Goal: Task Accomplishment & Management: Use online tool/utility

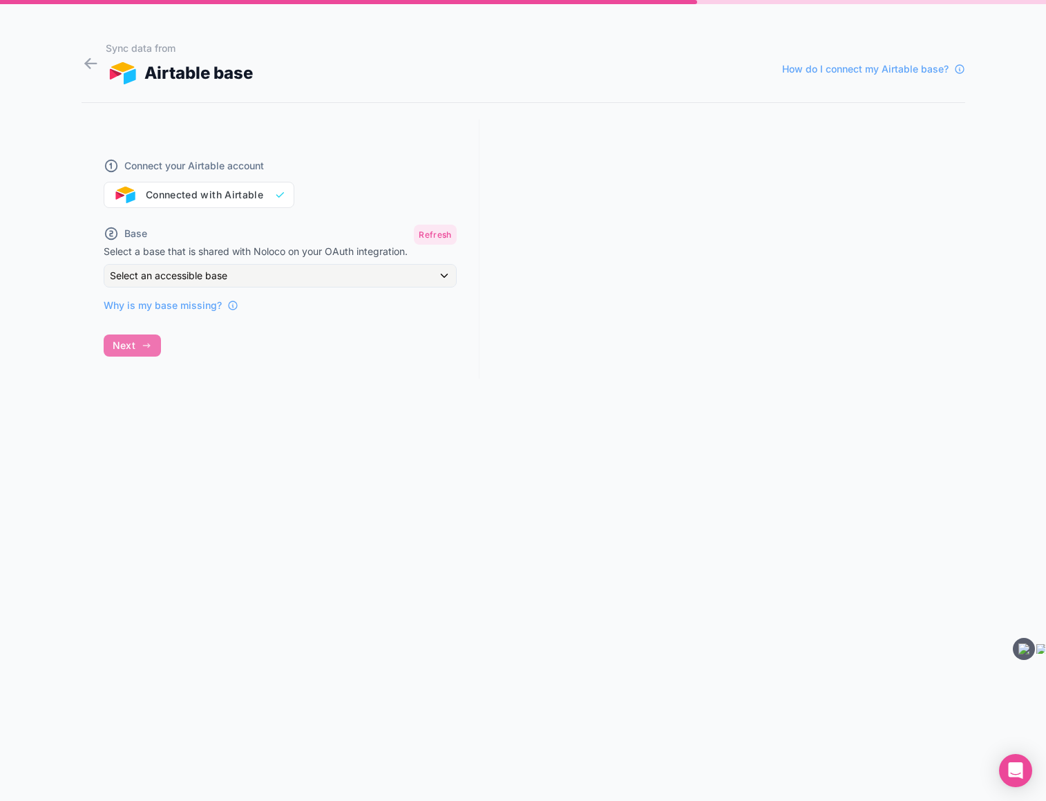
click at [437, 234] on button "Refresh" at bounding box center [435, 235] width 42 height 20
click at [444, 271] on div "Select an accessible base" at bounding box center [280, 276] width 352 height 22
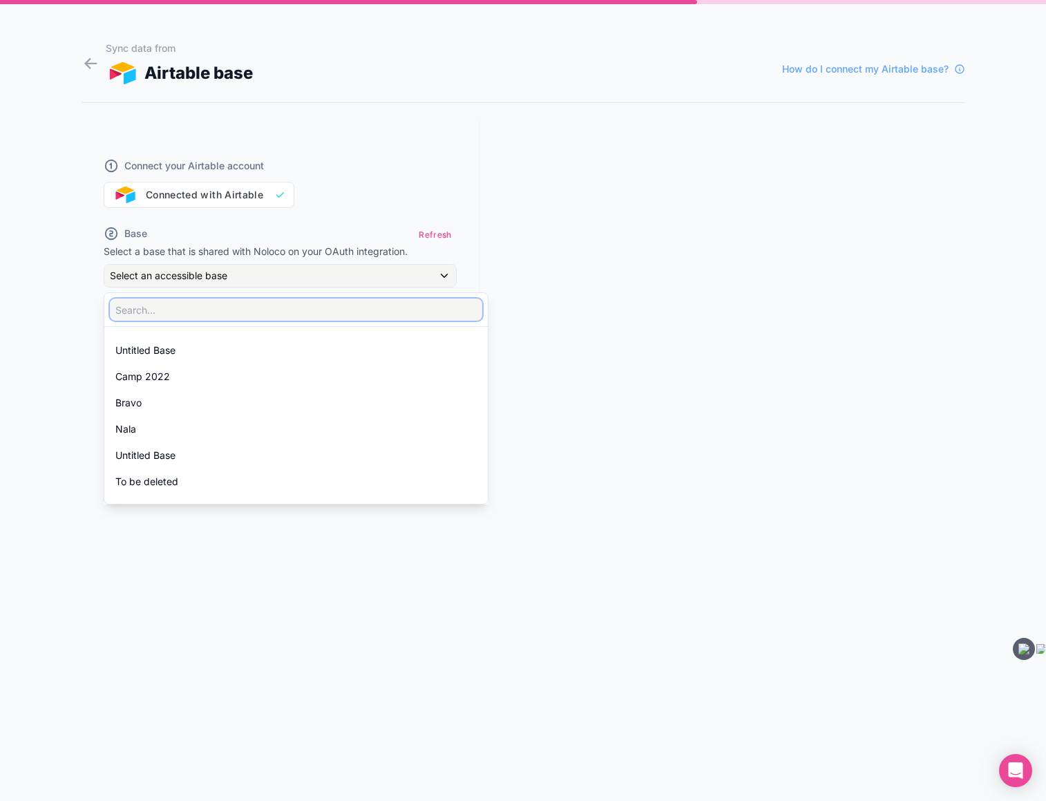
click at [418, 305] on input "text" at bounding box center [296, 310] width 373 height 22
type input "d"
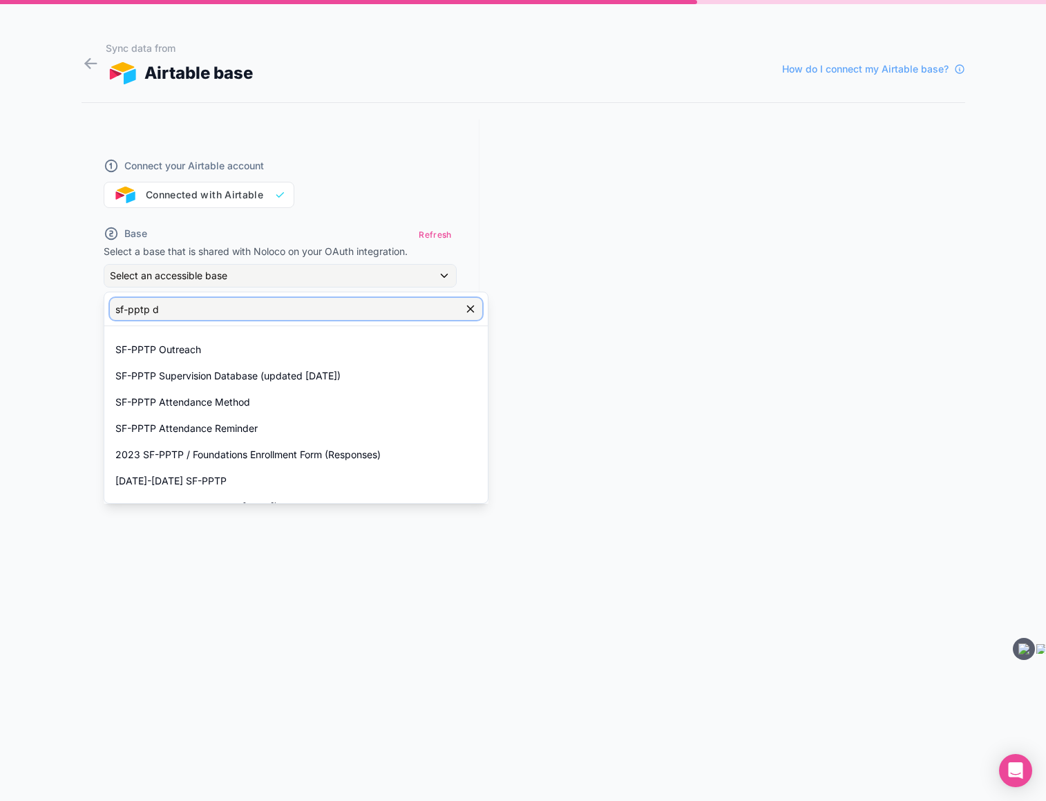
type input "sf-pptp da"
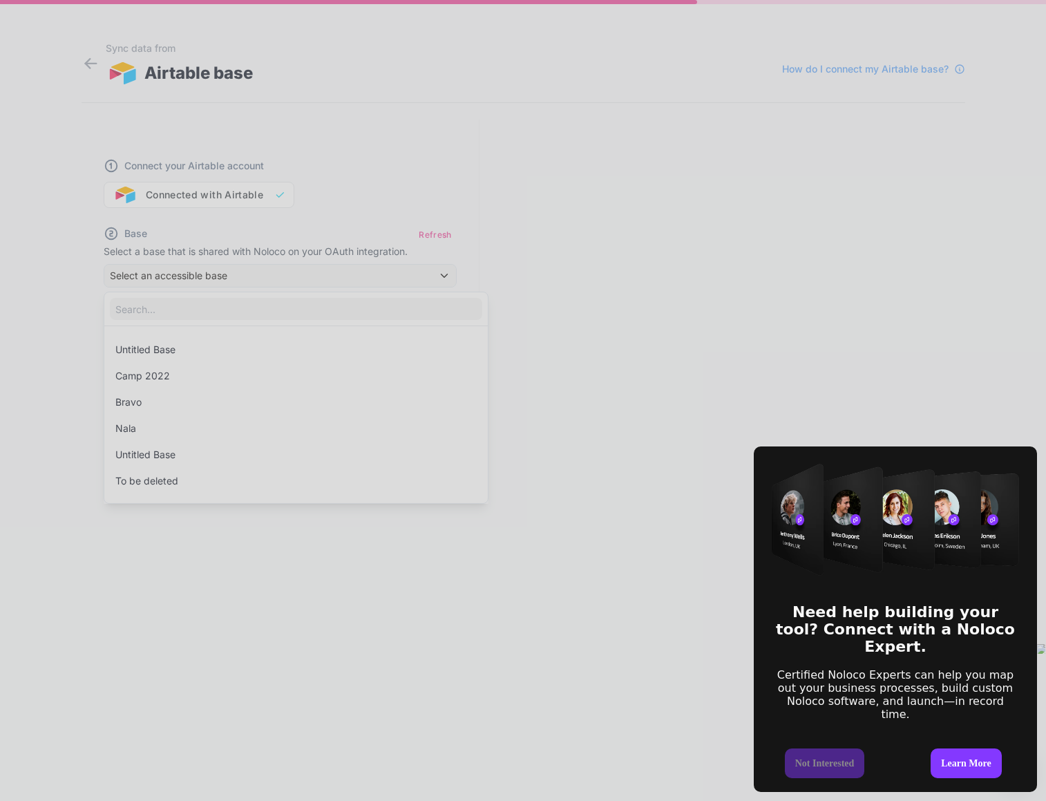
click at [350, 269] on div "Need help building your tool? Connect with a Noloco Expert. Certified Noloco Ex…" at bounding box center [523, 400] width 1046 height 801
click at [492, 236] on div "Need help building your tool? Connect with a Noloco Expert. Certified Noloco Ex…" at bounding box center [523, 400] width 1046 height 801
click at [339, 205] on div "Need help building your tool? Connect with a Noloco Expert. Certified Noloco Ex…" at bounding box center [523, 400] width 1046 height 801
click at [248, 191] on div "Need help building your tool? Connect with a Noloco Expert. Certified Noloco Ex…" at bounding box center [523, 400] width 1046 height 801
click at [425, 308] on div "Need help building your tool? Connect with a Noloco Expert. Certified Noloco Ex…" at bounding box center [523, 400] width 1046 height 801
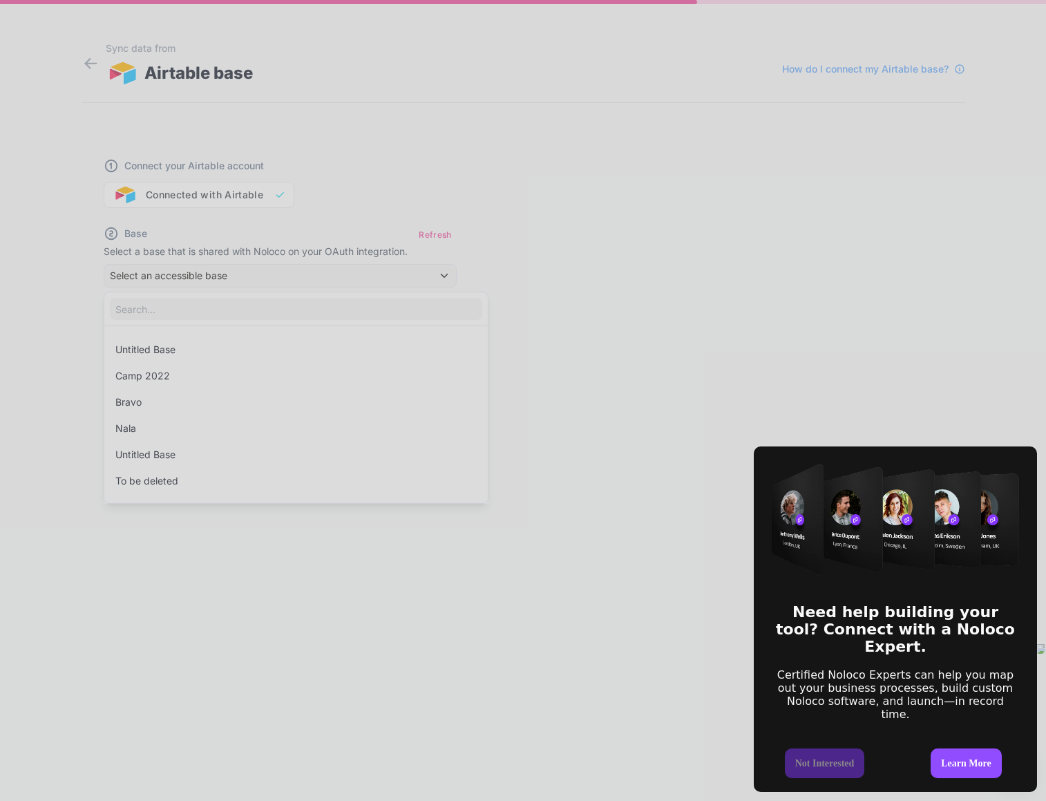
click at [981, 756] on div "Learn More" at bounding box center [966, 764] width 70 height 30
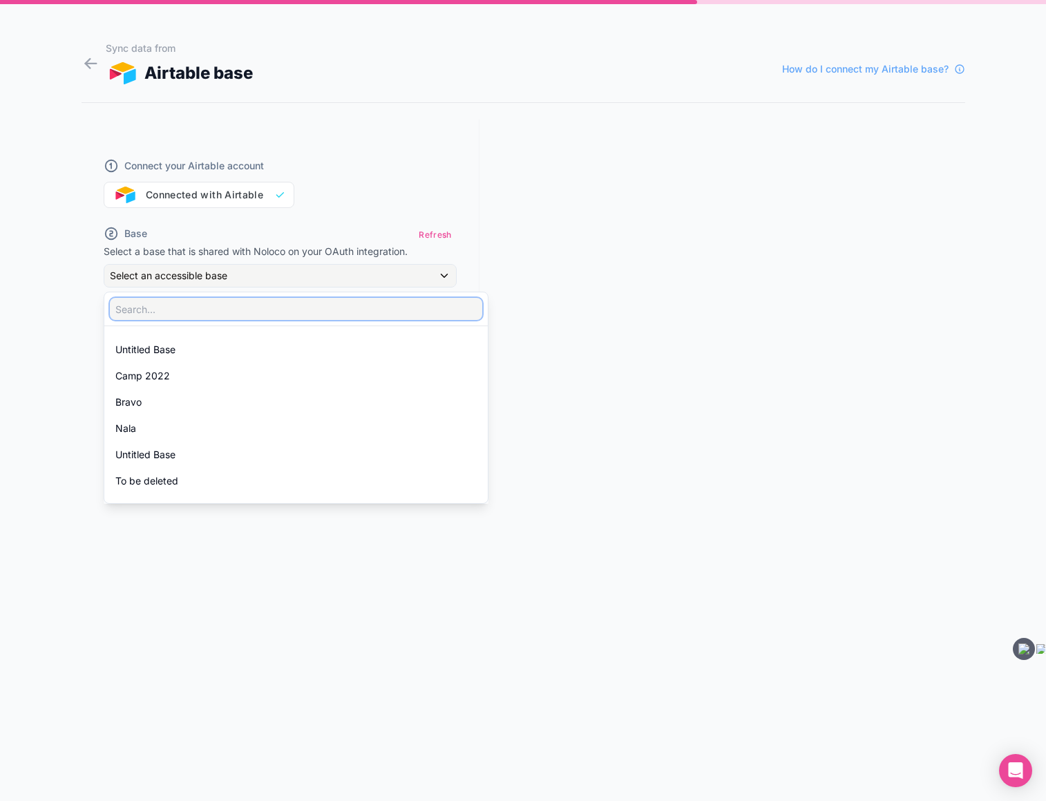
click at [199, 302] on input "text" at bounding box center [296, 309] width 373 height 22
click at [199, 301] on input "text" at bounding box center [296, 309] width 373 height 22
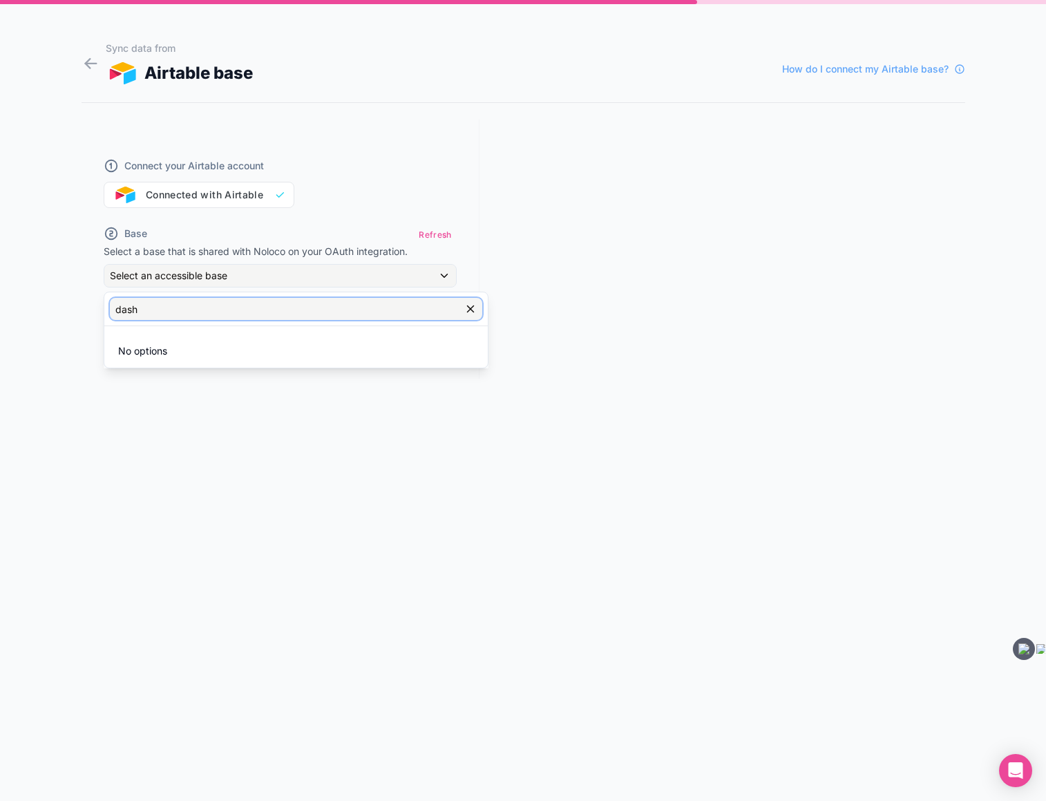
type input "dash"
click at [284, 194] on div at bounding box center [523, 400] width 1046 height 801
click at [257, 190] on div "Connect your Airtable account Connected with Airtable" at bounding box center [280, 175] width 353 height 66
drag, startPoint x: 81, startPoint y: 54, endPoint x: 88, endPoint y: 59, distance: 8.4
click at [82, 55] on icon at bounding box center [91, 63] width 19 height 19
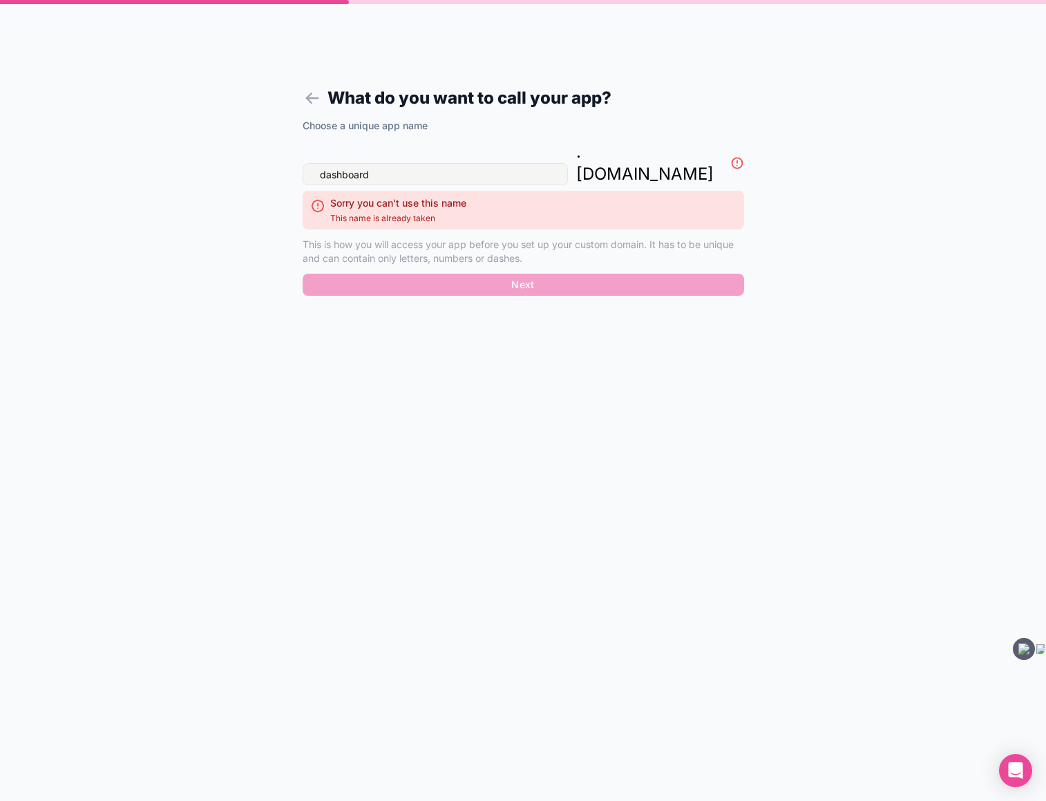
click at [463, 238] on p "This is how you will access your app before you set up your custom domain. It h…" at bounding box center [524, 252] width 442 height 28
click at [436, 163] on input "dashboard" at bounding box center [435, 174] width 265 height 22
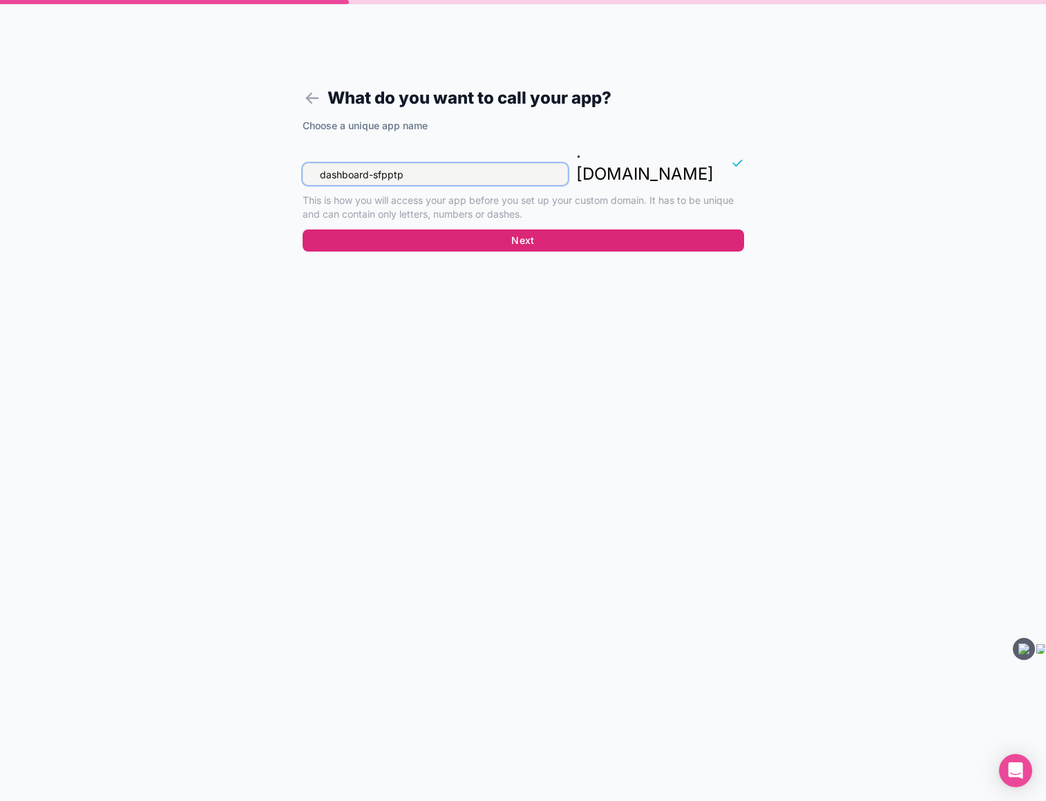
type input "dashboard-sfpptp"
click at [476, 229] on button "Next" at bounding box center [524, 240] width 442 height 22
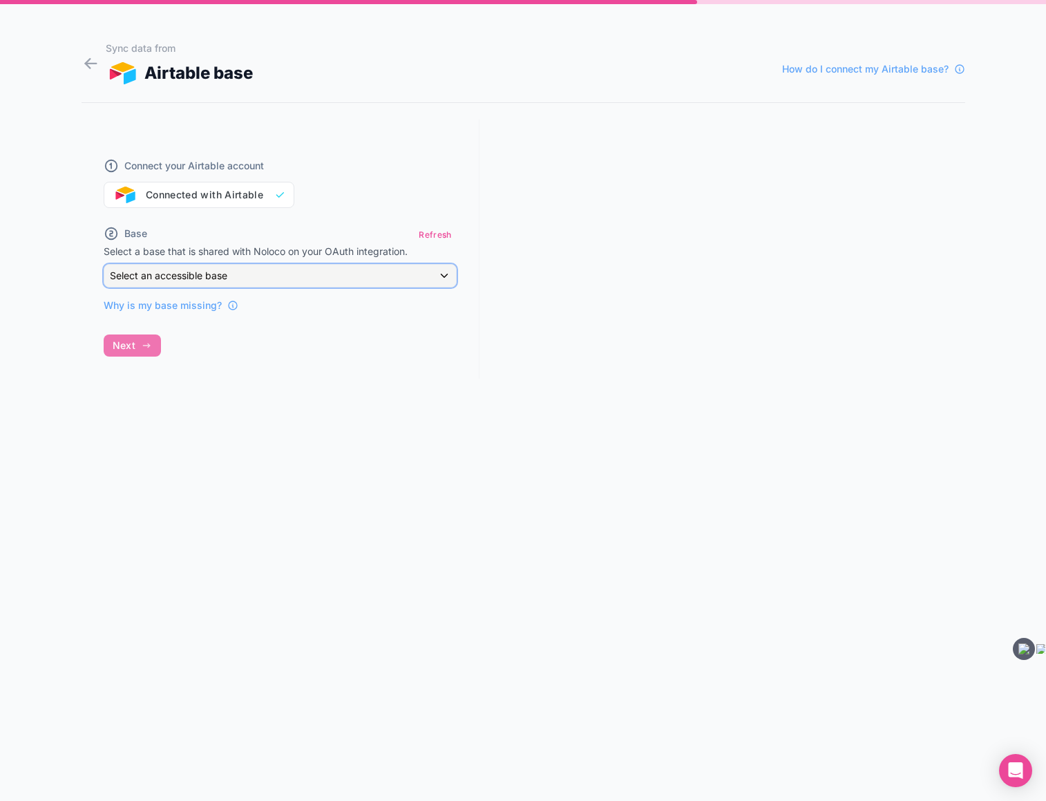
click at [214, 274] on span "Select an accessible base" at bounding box center [168, 276] width 117 height 12
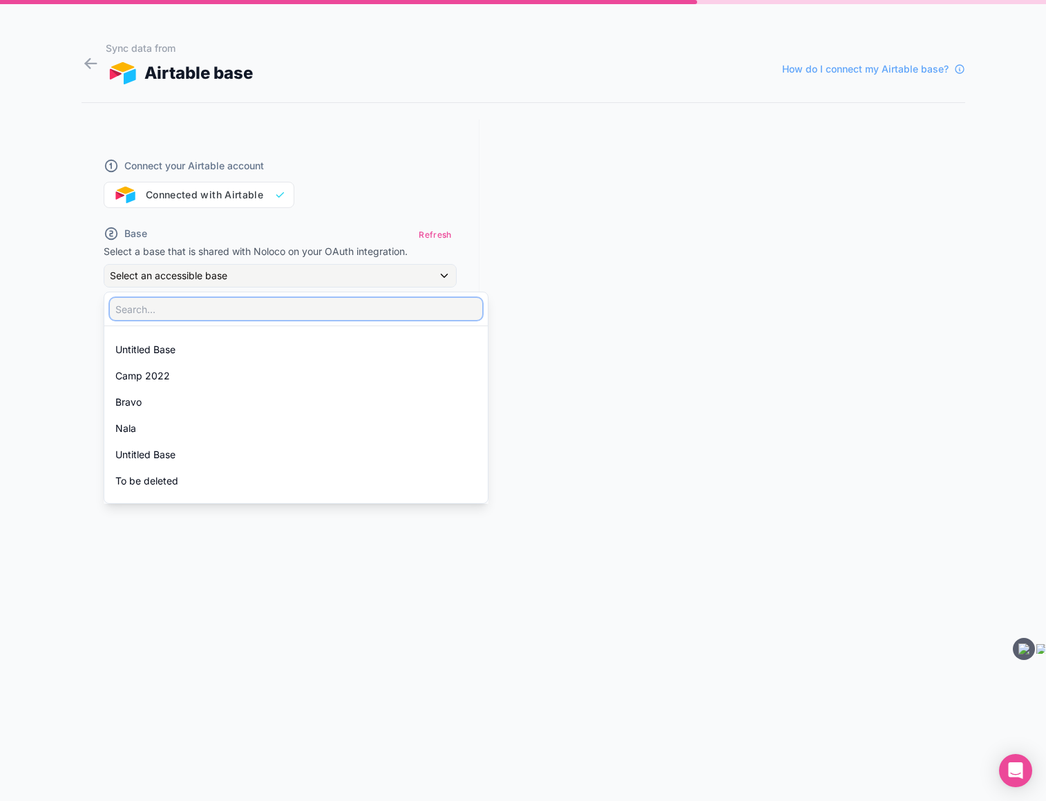
click at [203, 307] on input "text" at bounding box center [296, 309] width 373 height 22
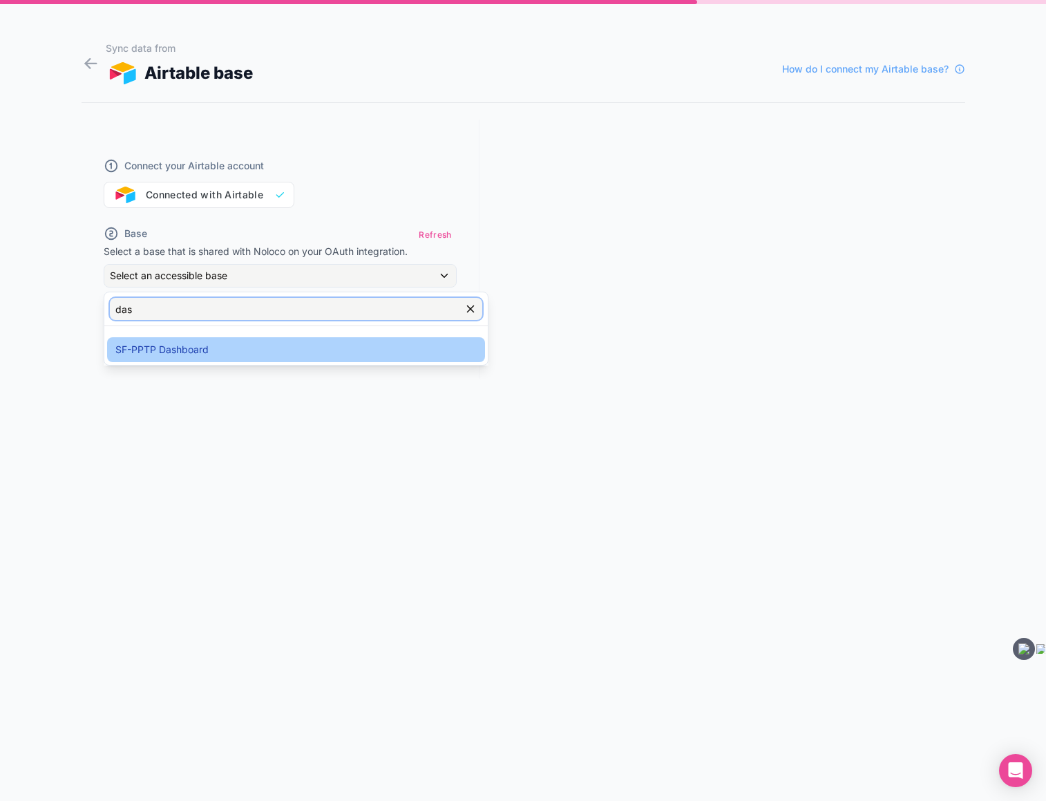
type input "das"
click at [156, 346] on span "SF-PPTP Dashboard" at bounding box center [161, 349] width 93 height 17
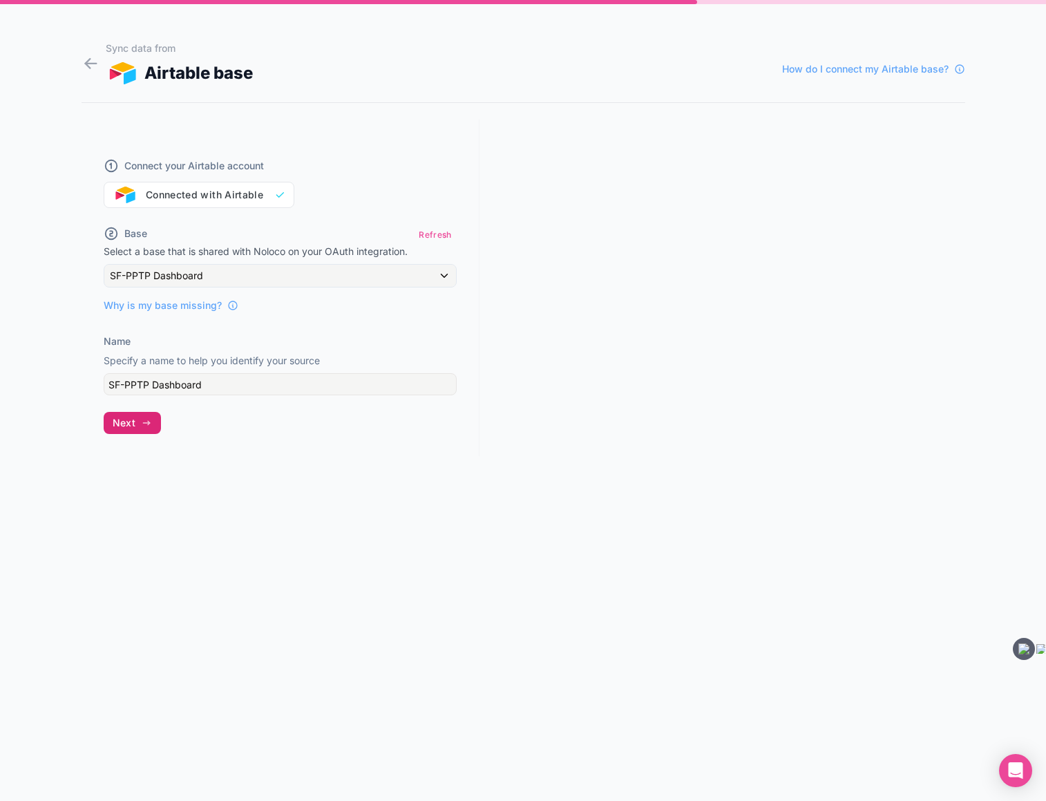
click at [133, 424] on span "Next" at bounding box center [124, 423] width 23 height 12
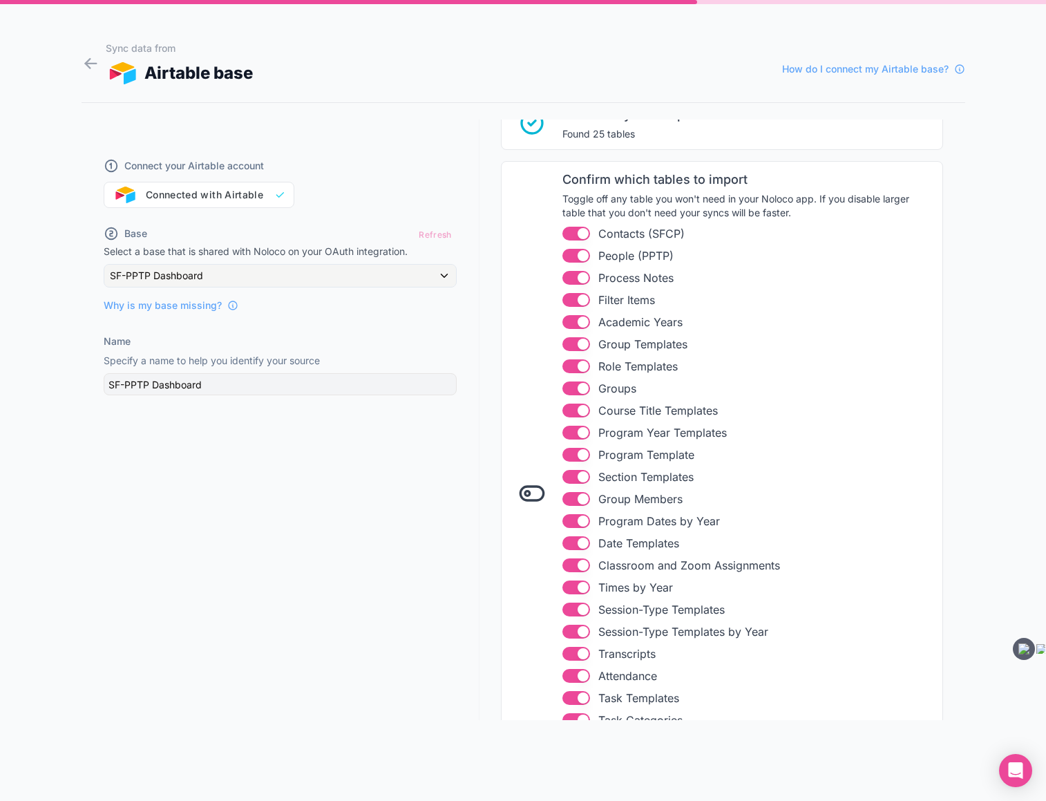
scroll to position [283, 0]
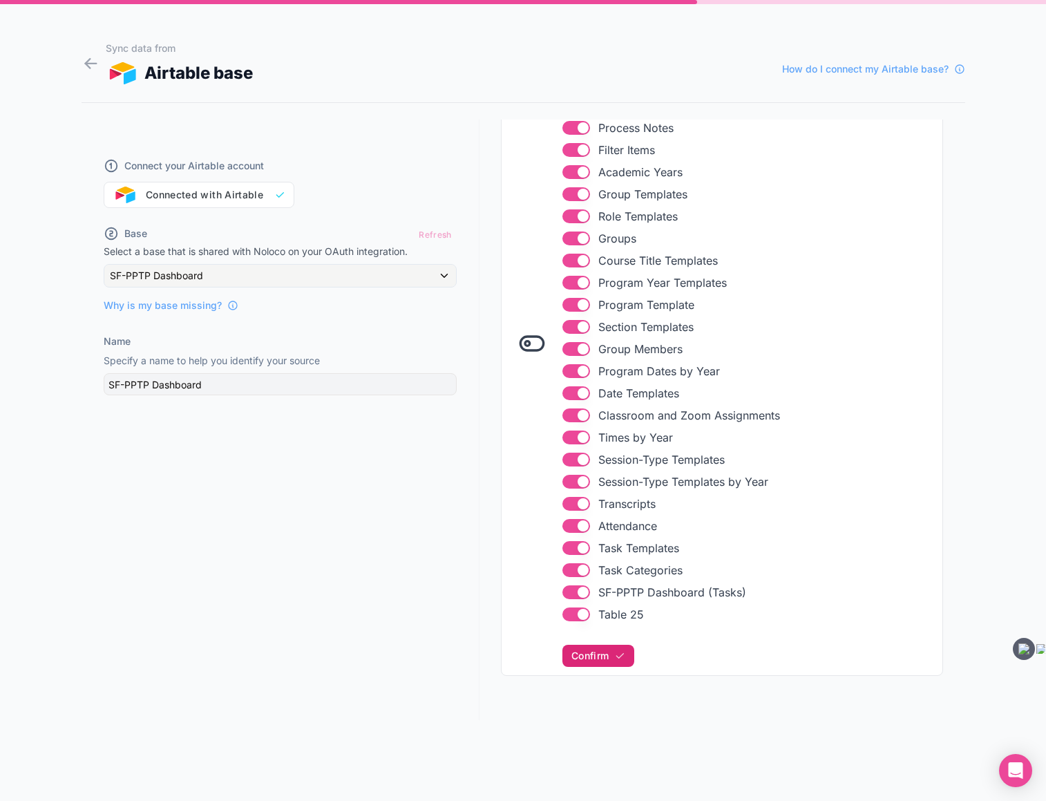
click at [609, 659] on span "Confirm" at bounding box center [590, 656] width 37 height 12
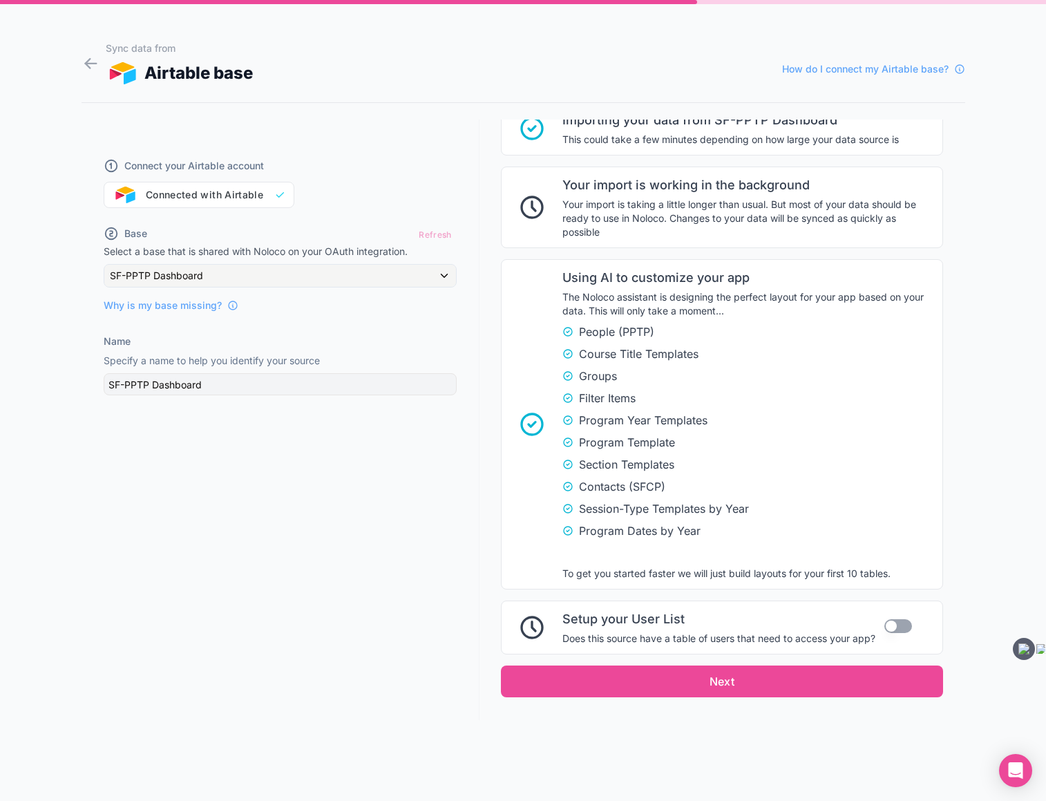
scroll to position [889, 0]
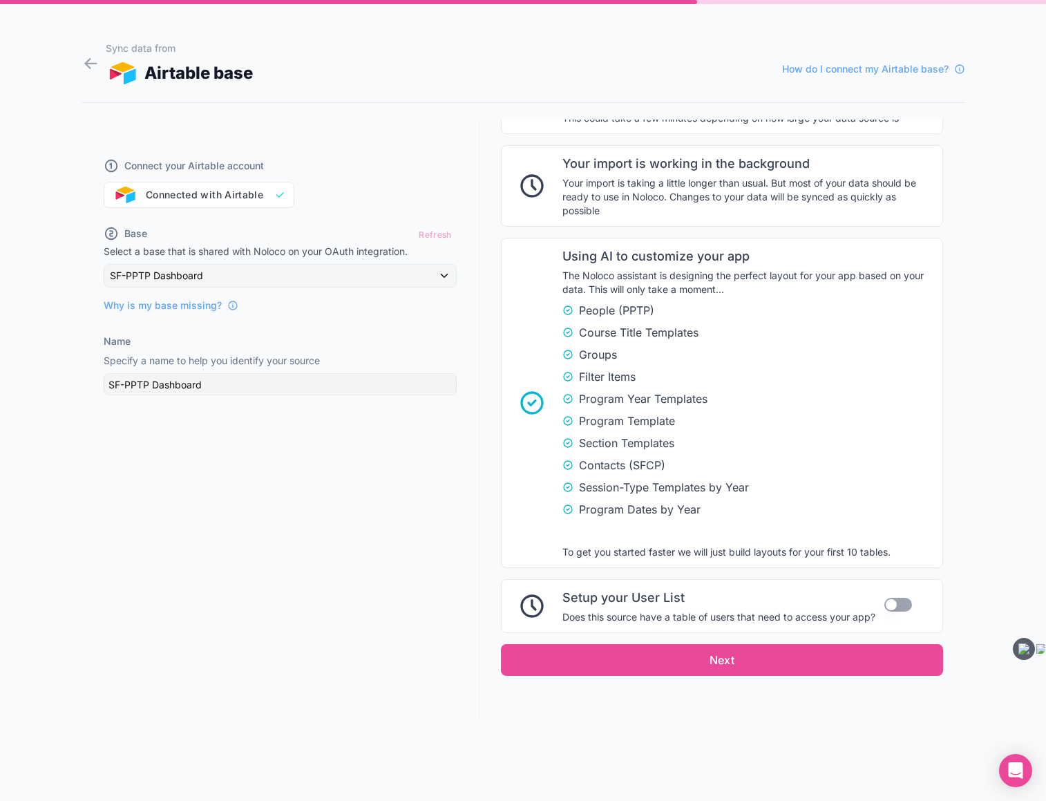
click at [898, 599] on button "Use setting" at bounding box center [899, 605] width 28 height 14
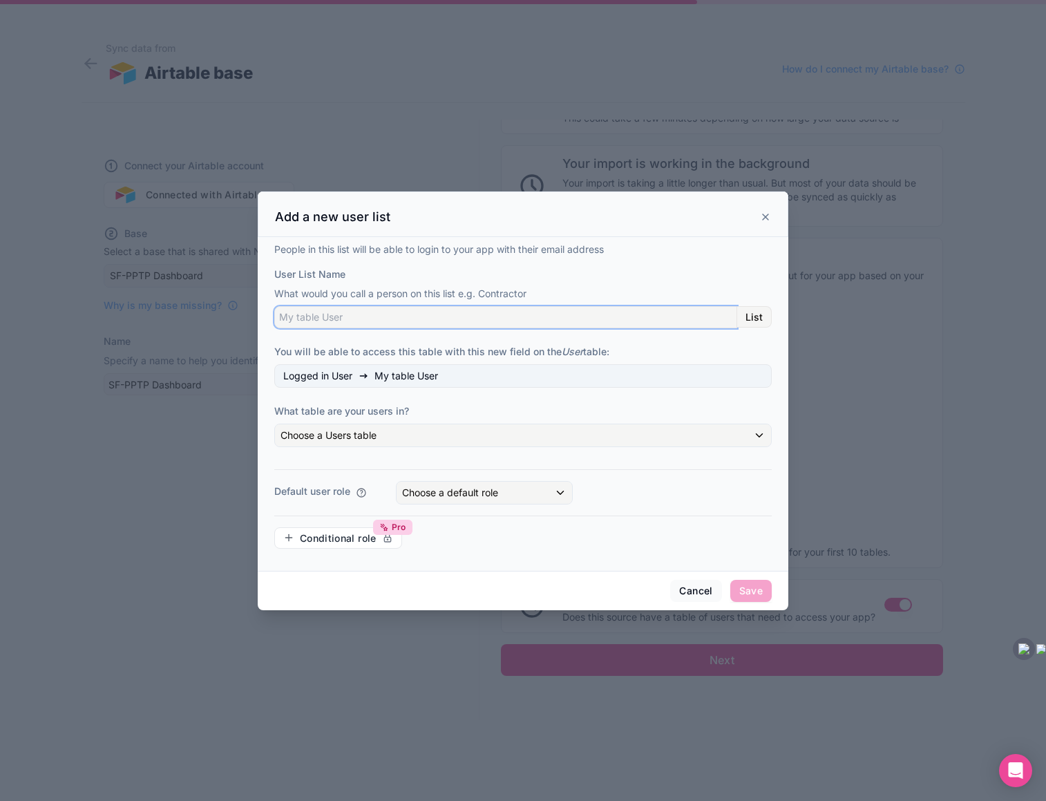
click at [343, 320] on input "User List Name" at bounding box center [505, 317] width 463 height 22
type input "User"
click at [308, 434] on span "Choose a Users table" at bounding box center [329, 435] width 96 height 12
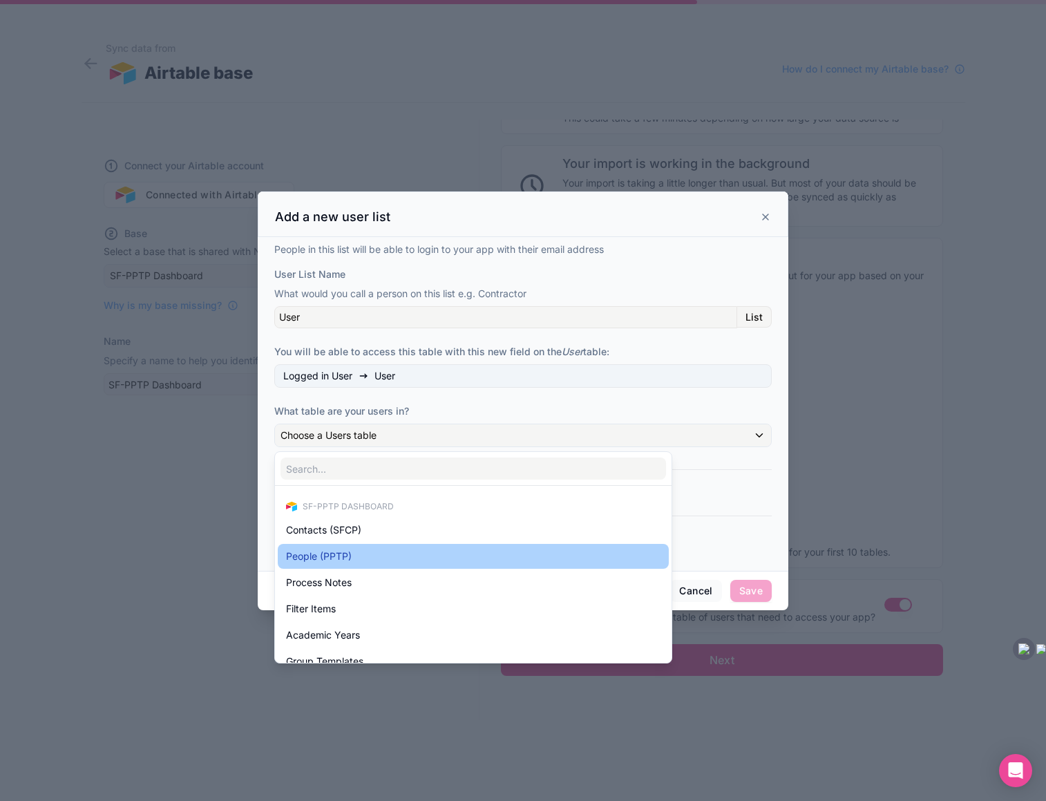
click at [314, 553] on span "People (PPTP)" at bounding box center [319, 556] width 66 height 17
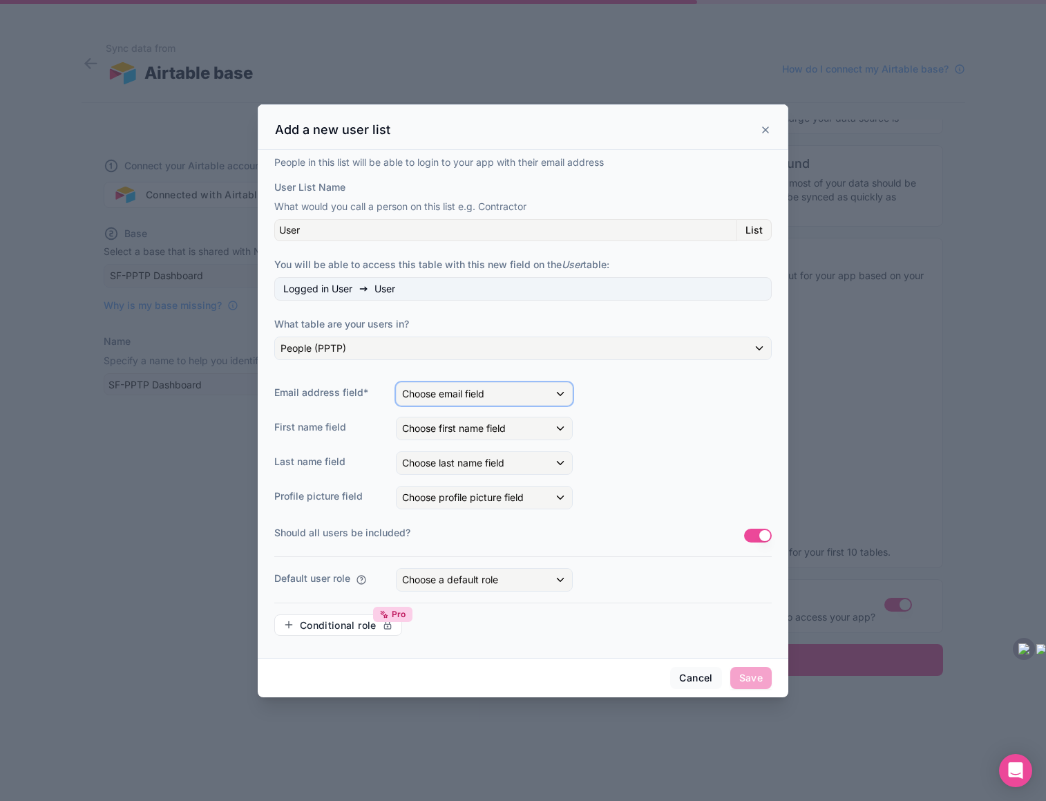
click at [456, 392] on span "Choose email field" at bounding box center [443, 394] width 82 height 12
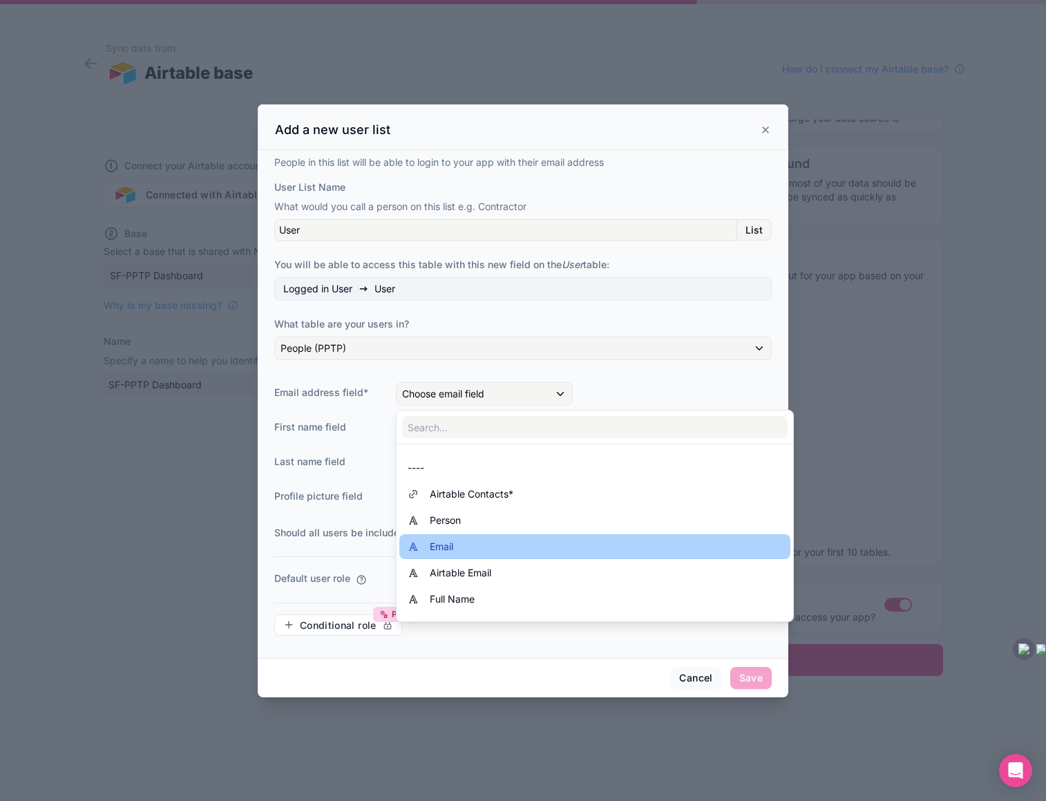
click at [446, 546] on span "Email" at bounding box center [441, 546] width 23 height 17
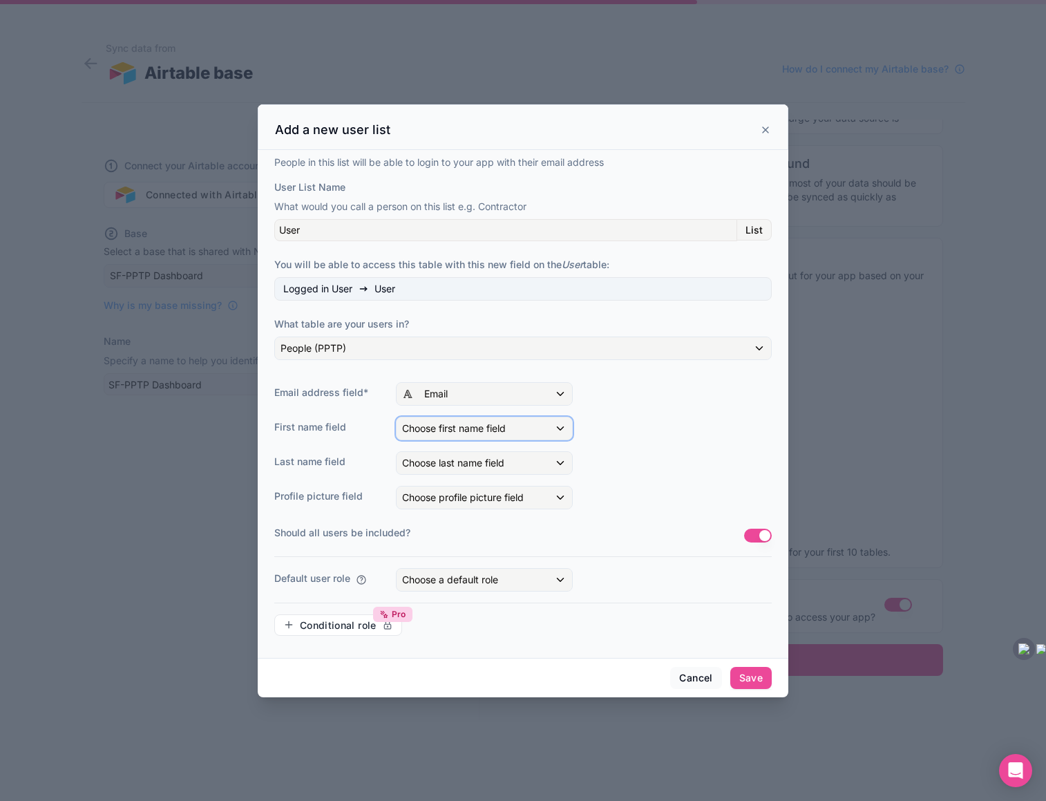
click at [466, 429] on span "Choose first name field" at bounding box center [454, 428] width 104 height 12
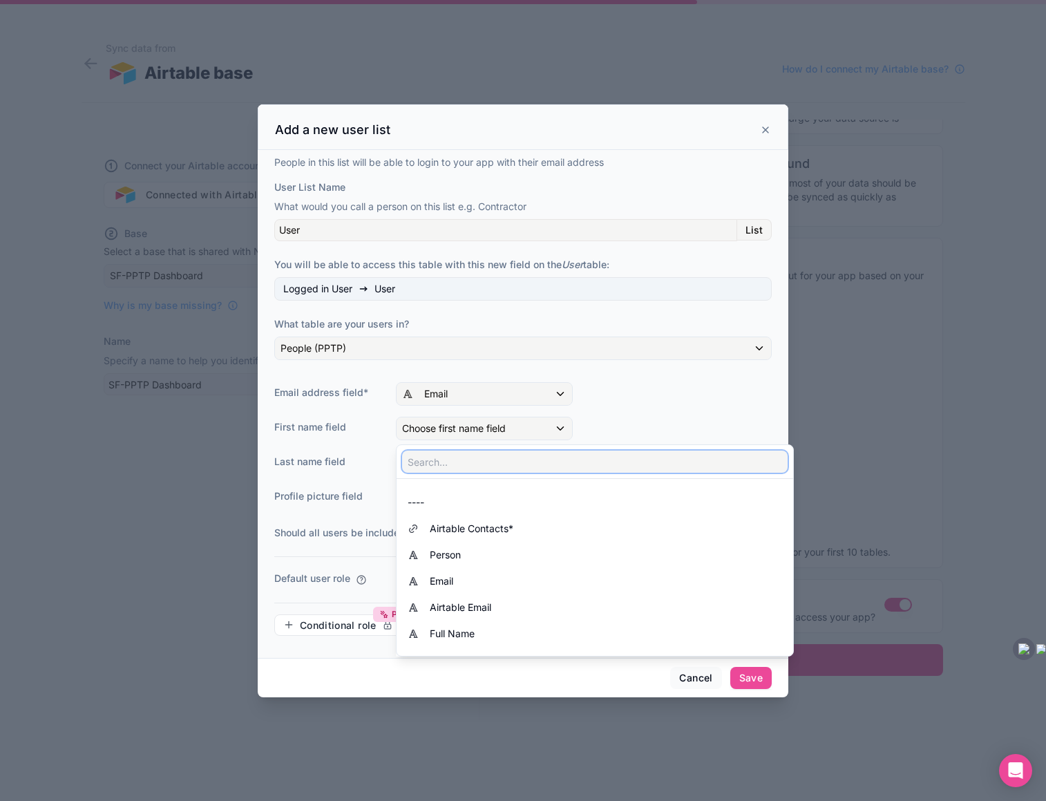
click at [458, 466] on input "text" at bounding box center [595, 462] width 386 height 22
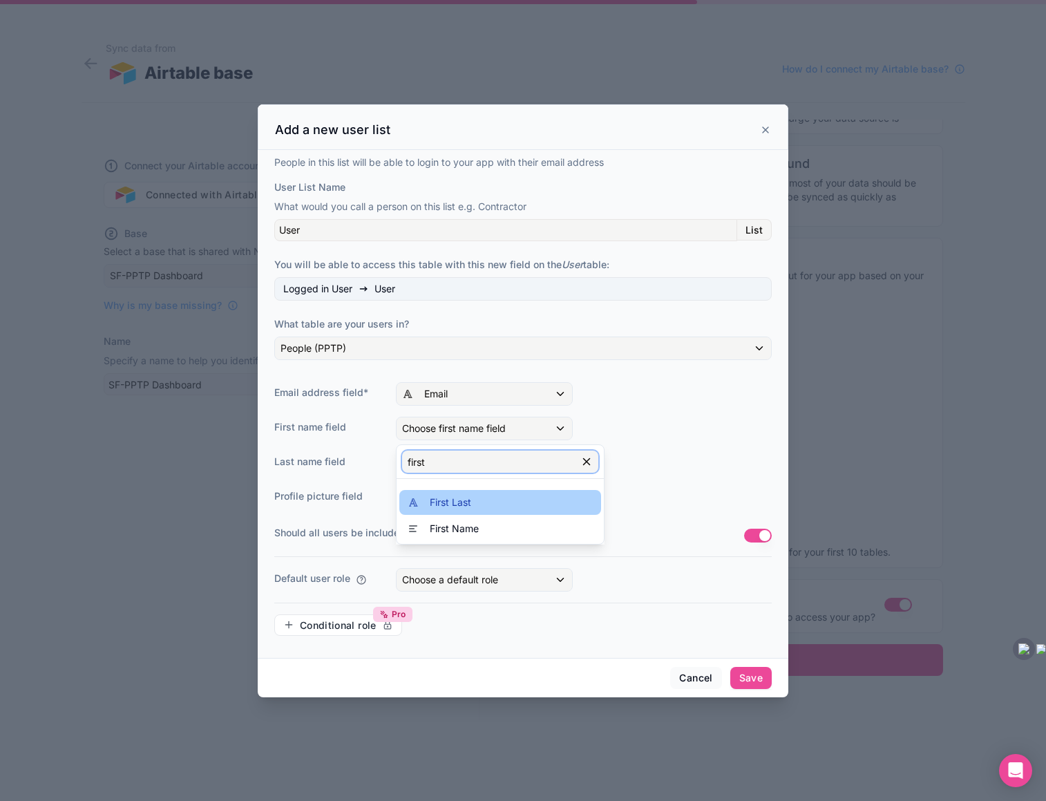
type input "first"
click at [463, 506] on span "First Last" at bounding box center [450, 502] width 41 height 17
click at [750, 531] on button "Use setting" at bounding box center [758, 536] width 28 height 14
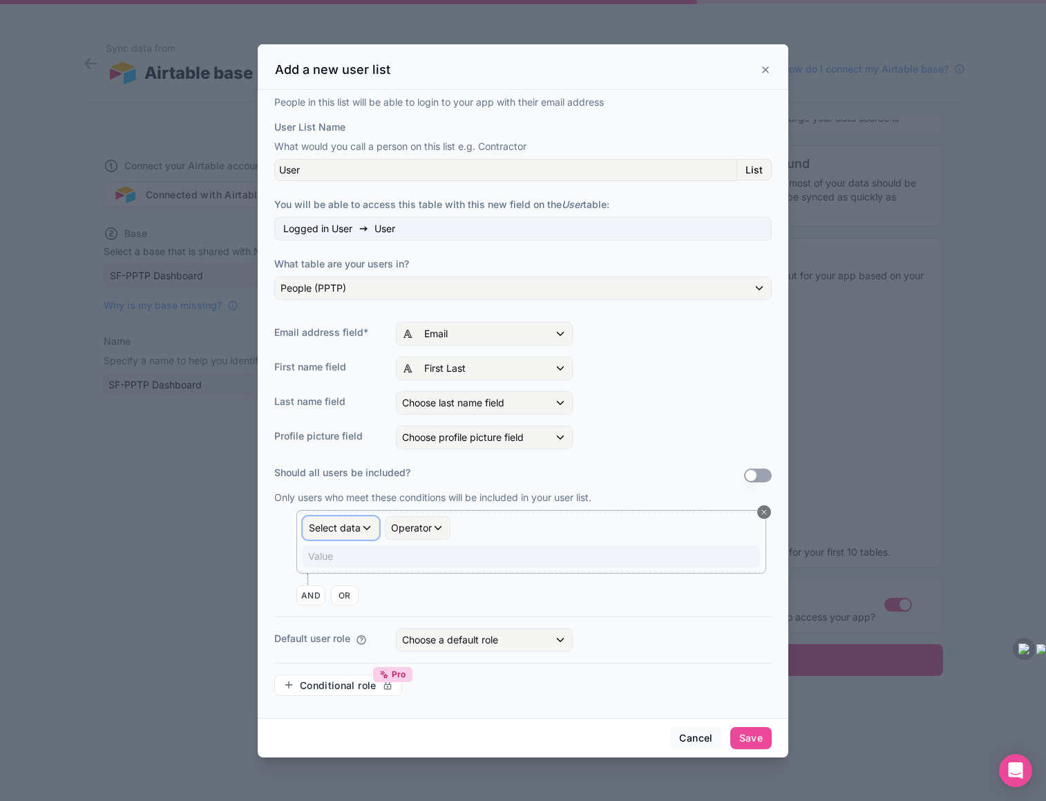
click at [361, 531] on div "Select data" at bounding box center [340, 528] width 75 height 22
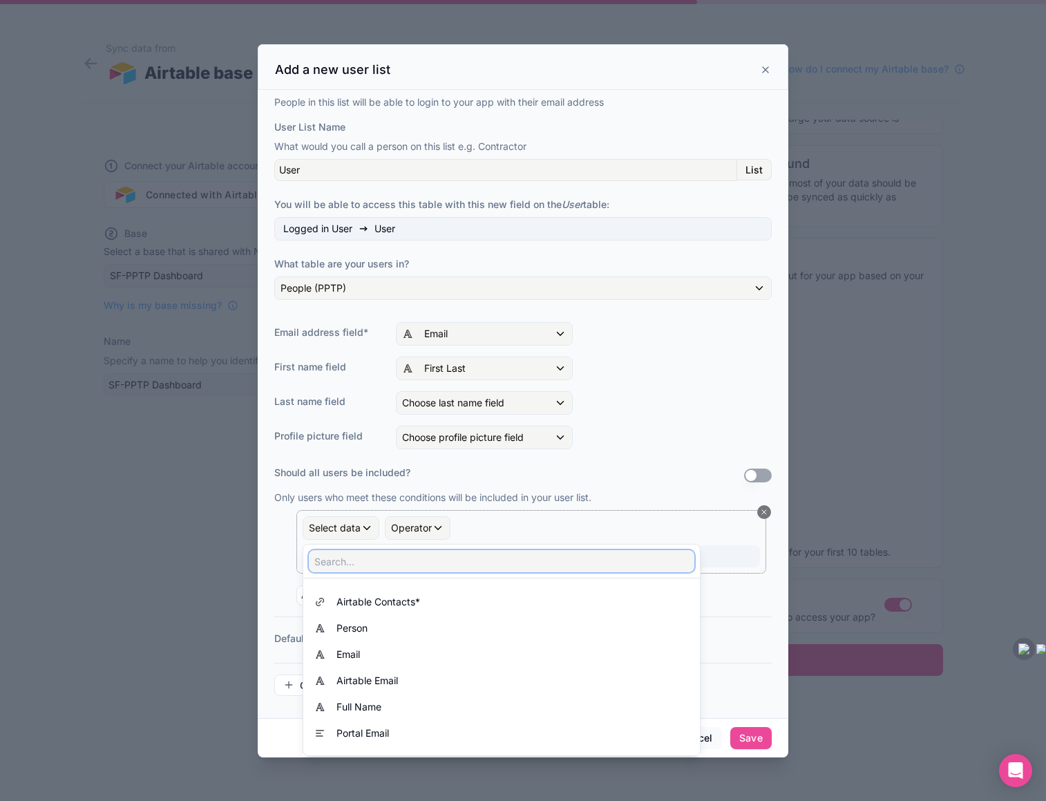
click at [364, 563] on input "text" at bounding box center [502, 561] width 386 height 22
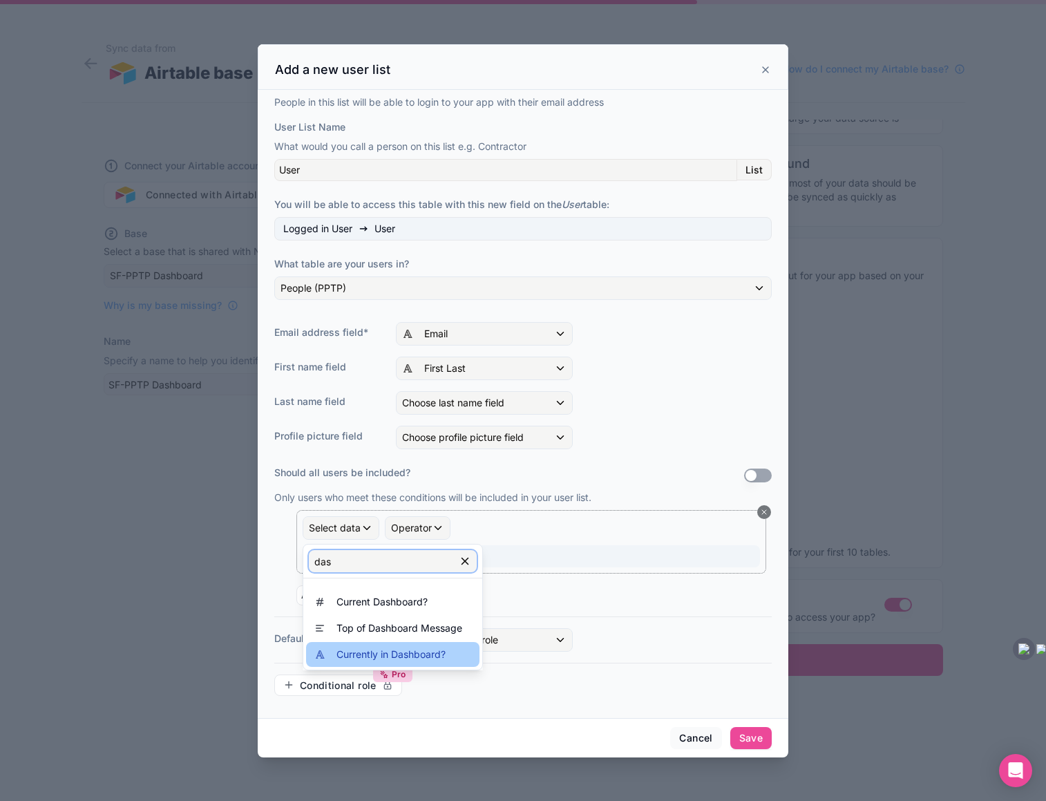
type input "das"
click at [335, 653] on div "Currently in Dashboard?" at bounding box center [379, 654] width 131 height 17
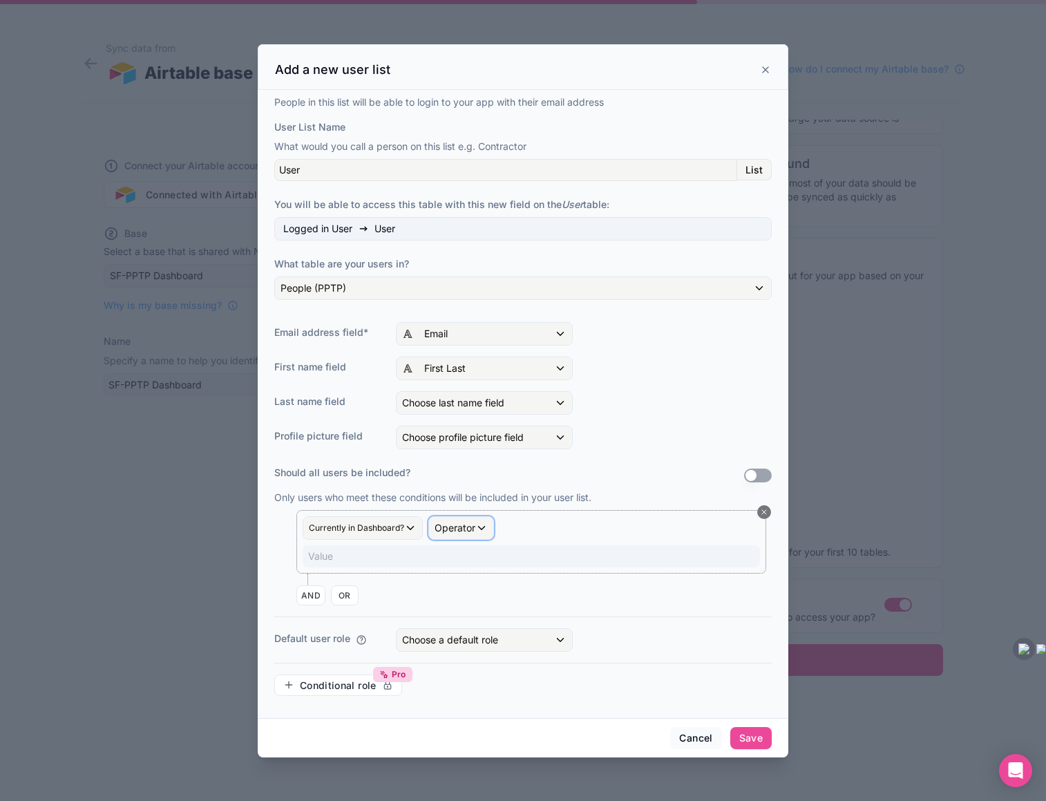
click at [456, 528] on span "Operator" at bounding box center [455, 528] width 41 height 12
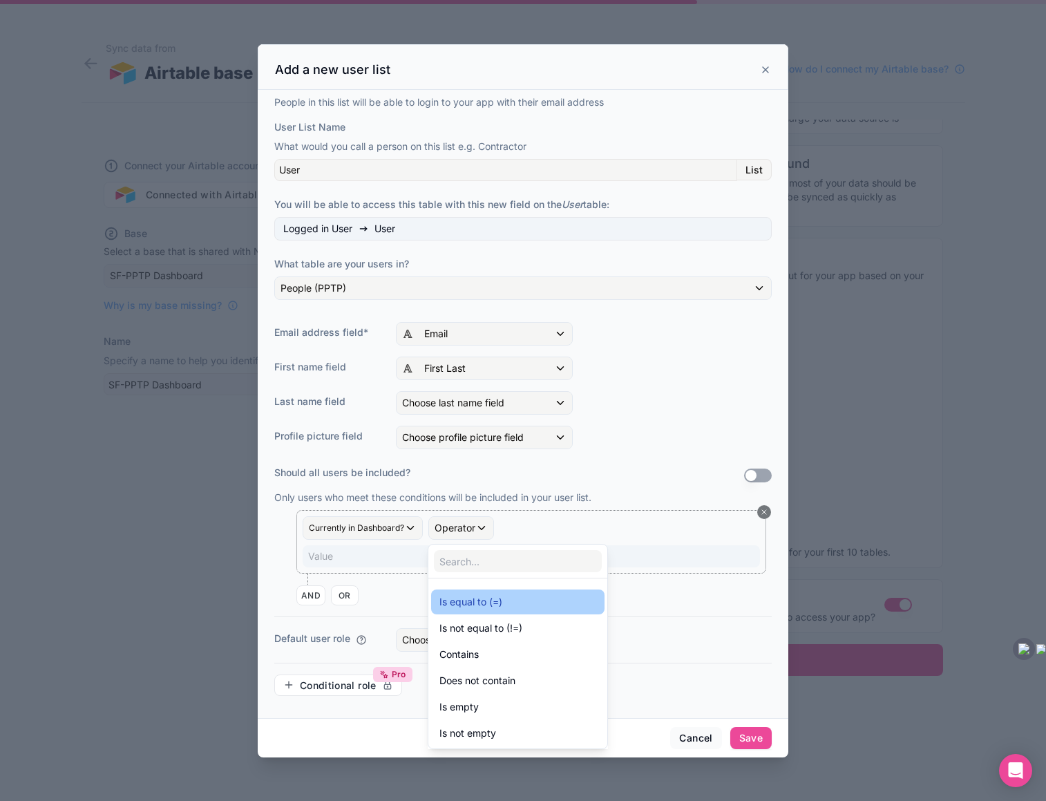
click at [458, 598] on span "Is equal to (=)" at bounding box center [471, 602] width 63 height 17
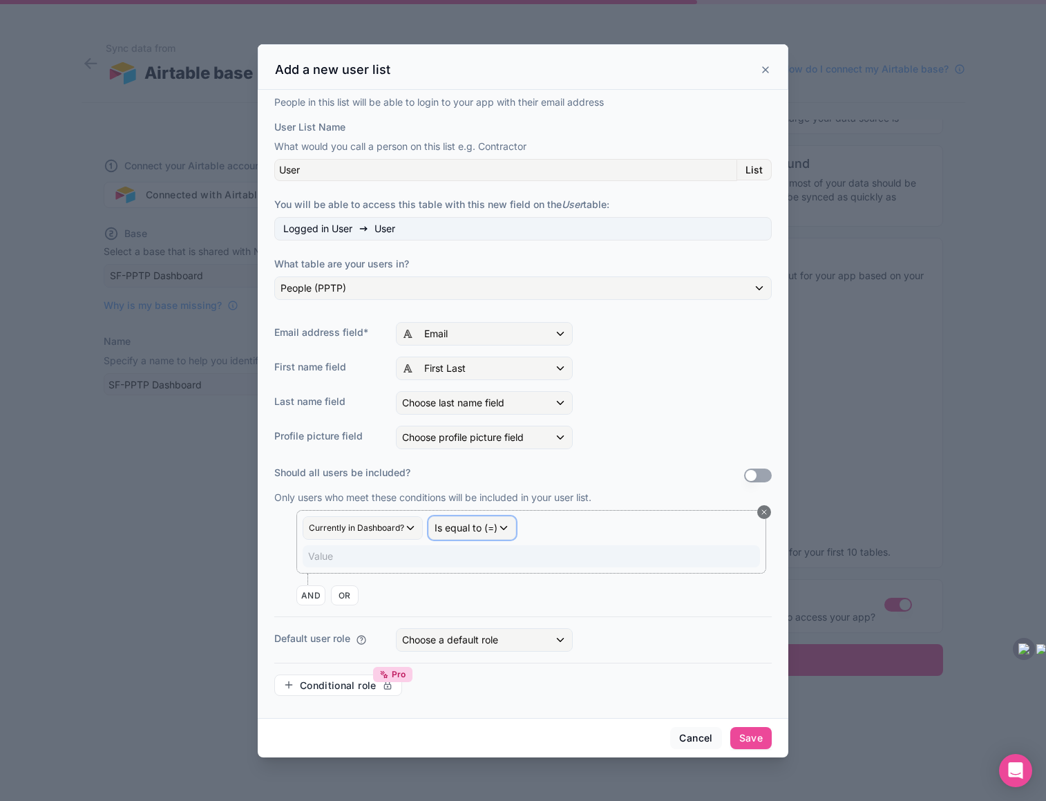
click at [450, 529] on span "Is equal to (=)" at bounding box center [466, 528] width 63 height 14
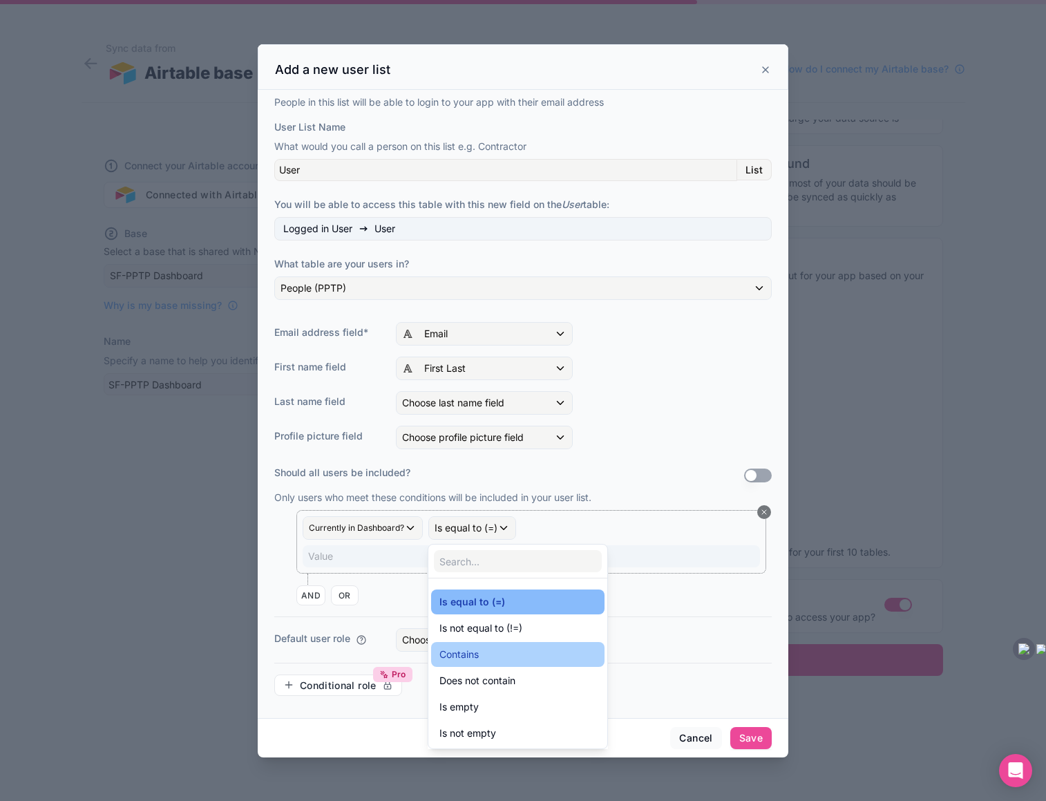
click at [456, 654] on span "Contains" at bounding box center [459, 654] width 39 height 17
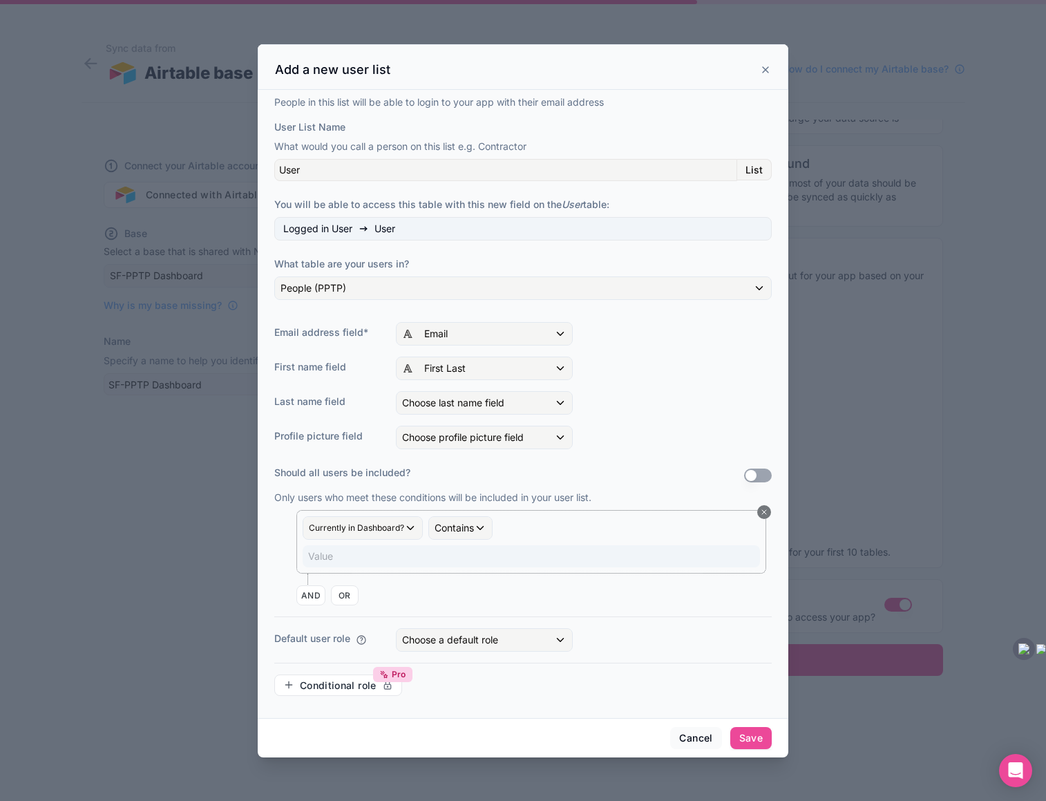
click at [334, 561] on p "Value ﻿" at bounding box center [532, 556] width 449 height 14
click at [421, 596] on div "AND OR" at bounding box center [534, 595] width 476 height 21
click at [462, 636] on span "Choose a default role" at bounding box center [450, 640] width 96 height 12
click at [614, 647] on div at bounding box center [523, 400] width 531 height 713
click at [751, 737] on button "Save" at bounding box center [751, 738] width 41 height 22
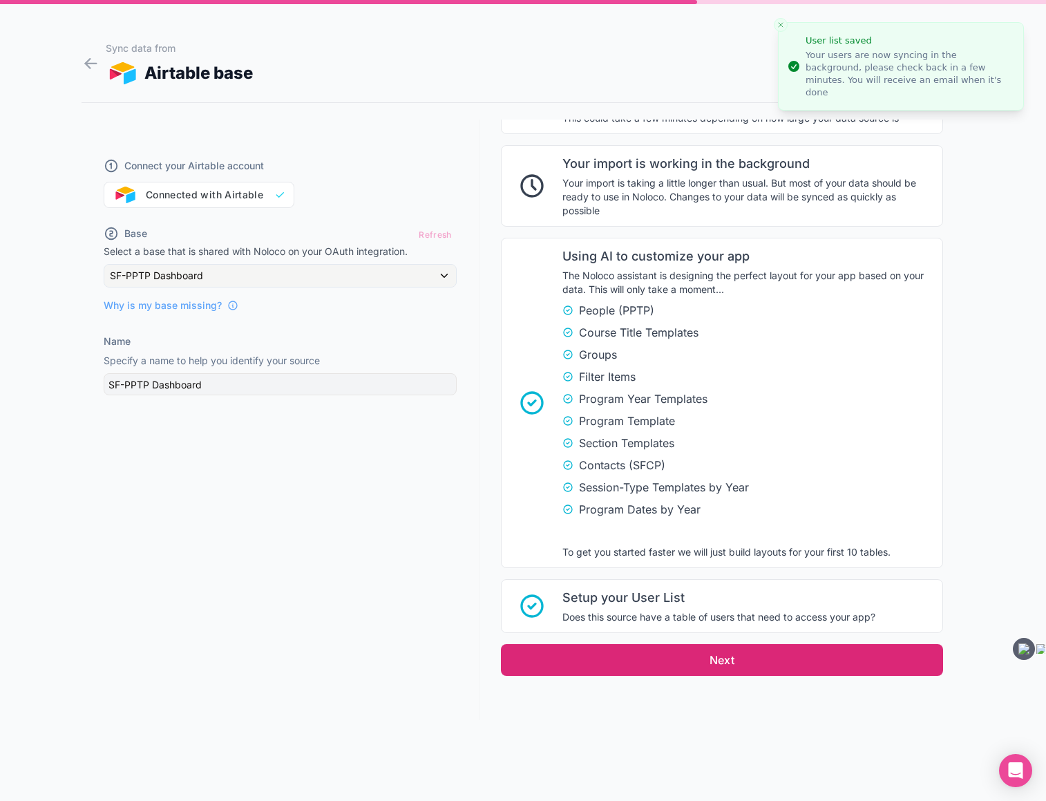
click at [731, 666] on button "Next" at bounding box center [722, 660] width 442 height 32
